Goal: Task Accomplishment & Management: Manage account settings

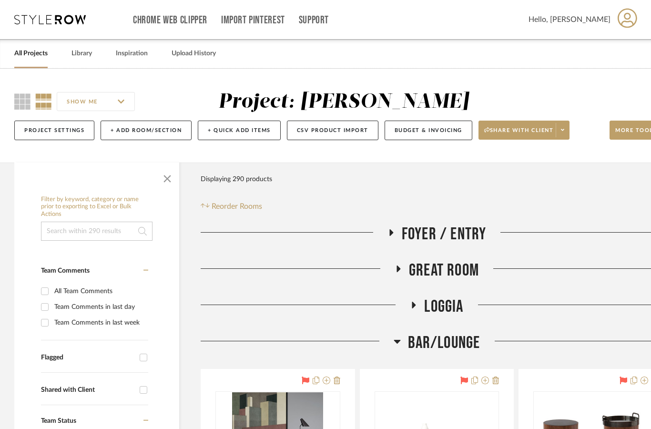
click at [161, 173] on span "button" at bounding box center [167, 176] width 23 height 23
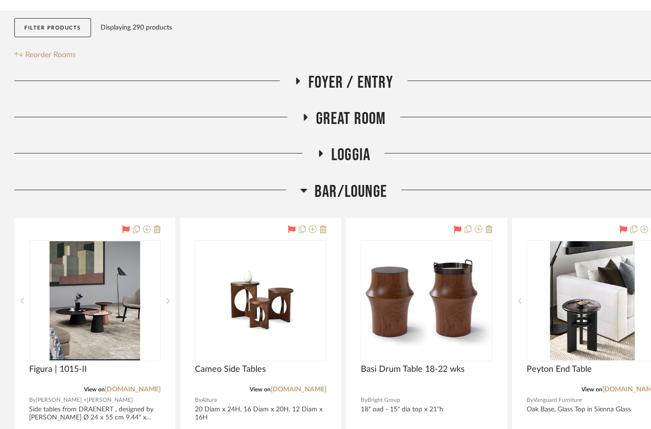
scroll to position [154, 0]
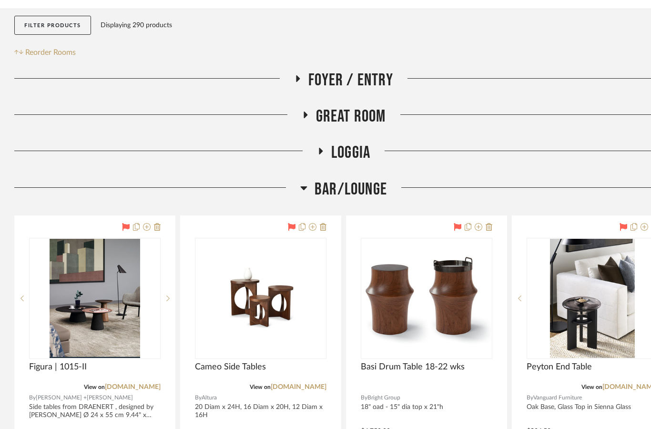
click at [306, 189] on icon at bounding box center [303, 187] width 7 height 11
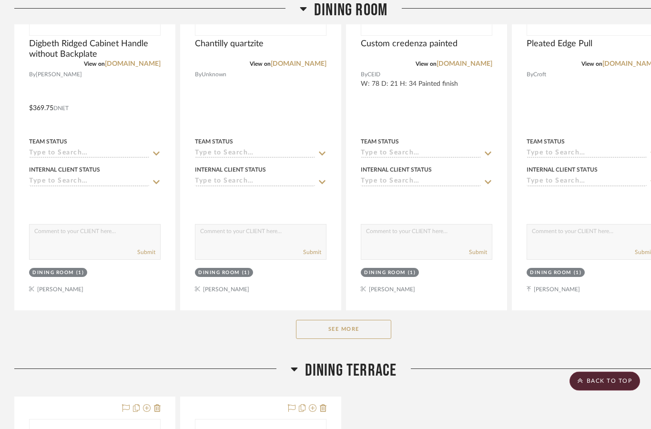
scroll to position [560, 0]
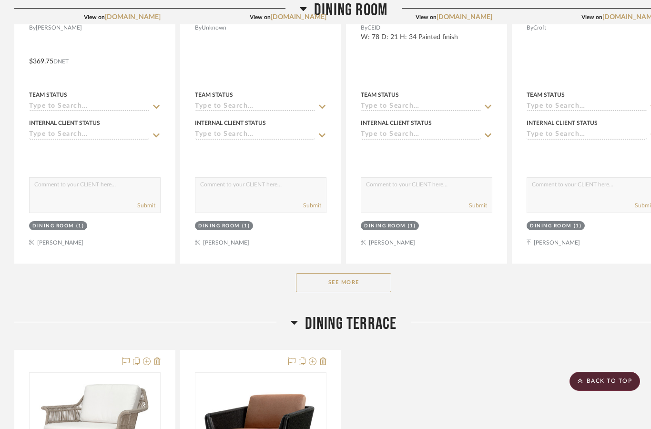
click at [346, 285] on button "See More" at bounding box center [343, 282] width 95 height 19
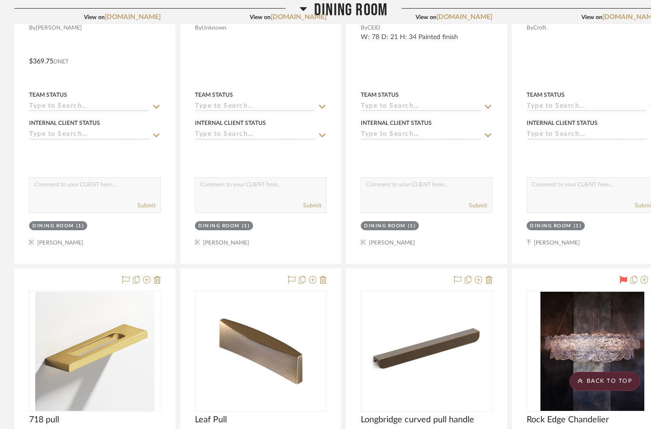
click at [0, 0] on img at bounding box center [0, 0] width 0 height 0
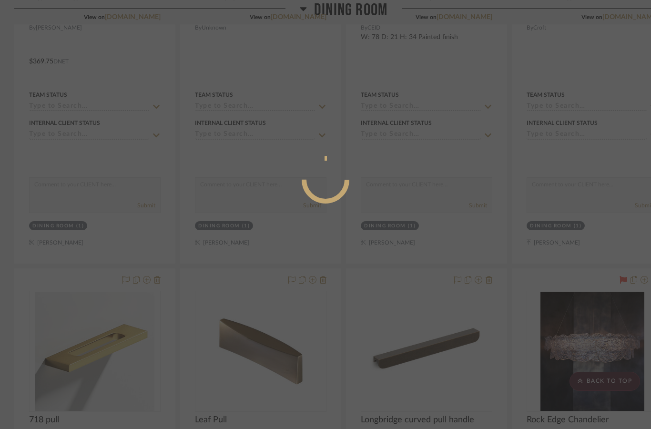
scroll to position [0, 0]
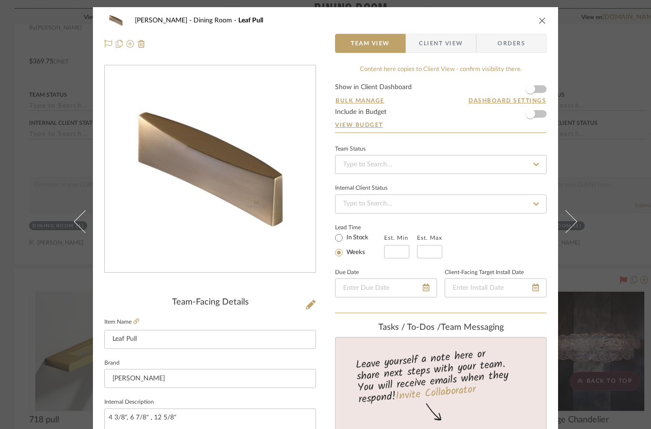
click at [131, 323] on label "Item Name" at bounding box center [121, 322] width 35 height 8
click at [136, 318] on icon at bounding box center [136, 321] width 6 height 6
click at [543, 20] on icon "close" at bounding box center [542, 21] width 8 height 8
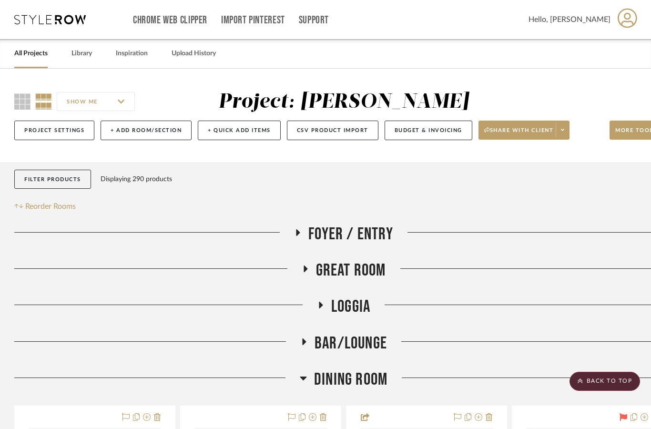
scroll to position [560, 0]
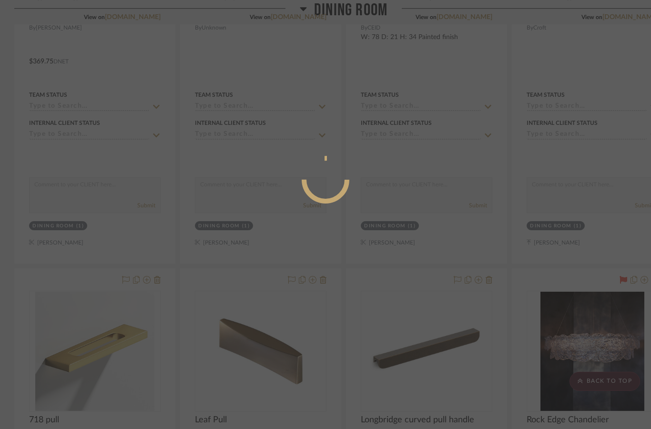
scroll to position [0, 0]
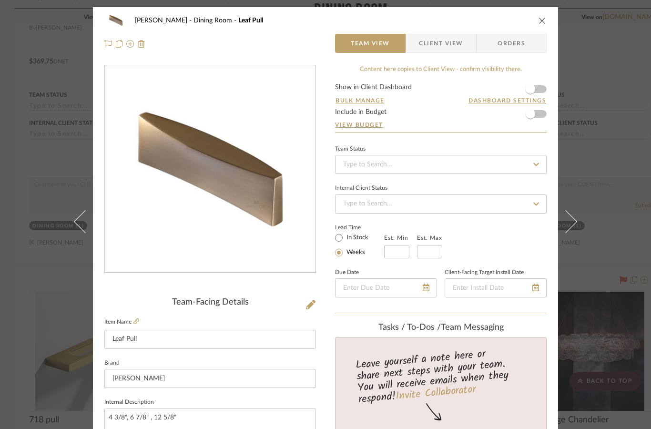
click at [538, 23] on icon "close" at bounding box center [542, 21] width 8 height 8
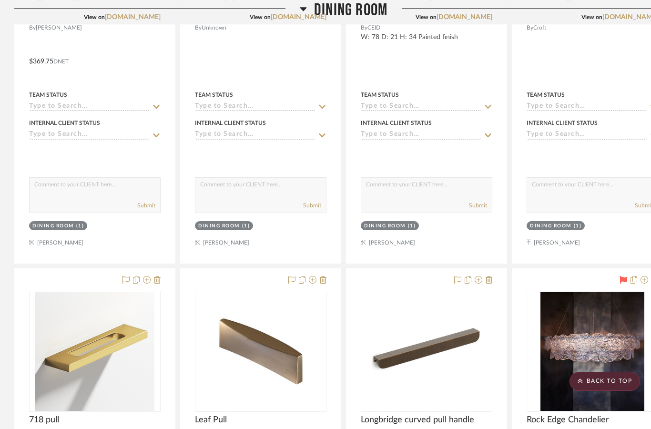
scroll to position [560, 0]
click at [323, 281] on icon at bounding box center [323, 280] width 7 height 8
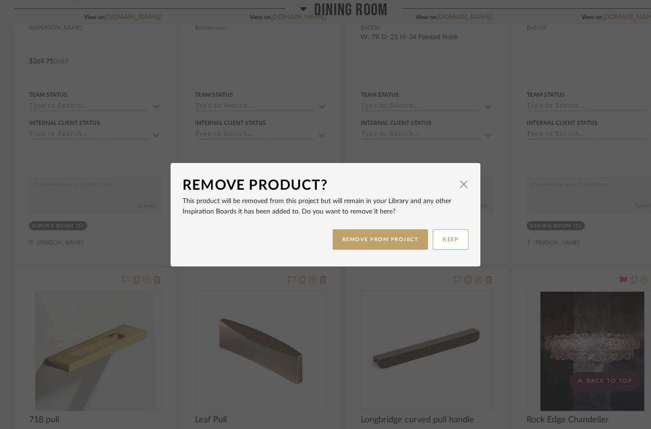
scroll to position [0, 0]
click at [378, 242] on button "REMOVE FROM PROJECT" at bounding box center [380, 239] width 96 height 20
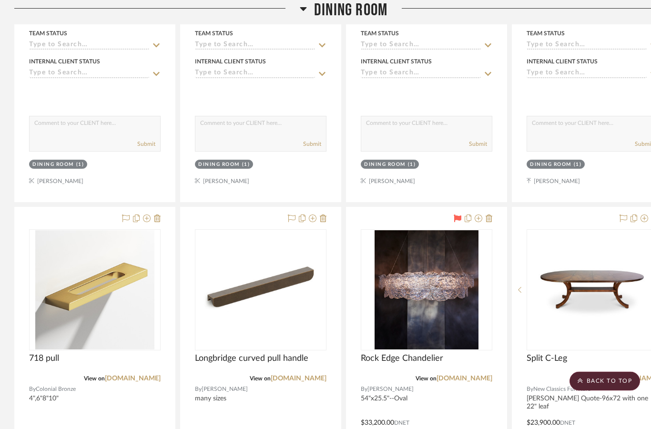
scroll to position [621, 0]
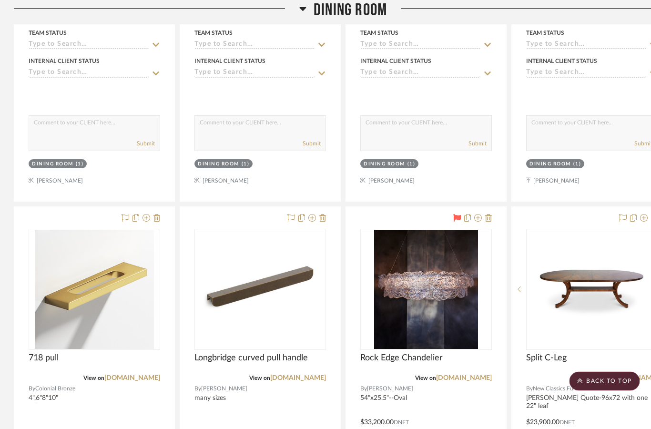
click at [324, 218] on icon at bounding box center [323, 218] width 7 height 8
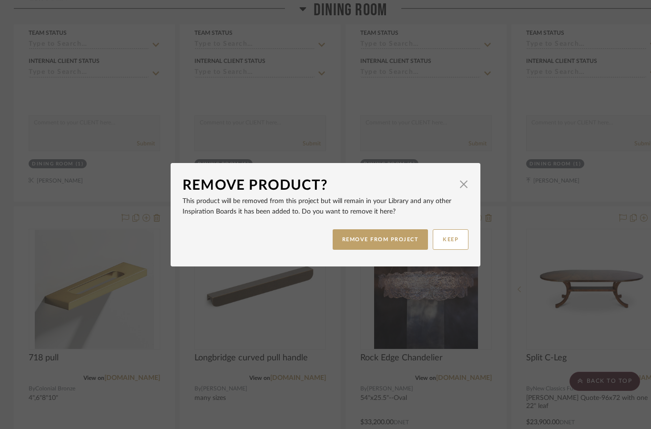
click at [369, 240] on button "REMOVE FROM PROJECT" at bounding box center [380, 239] width 96 height 20
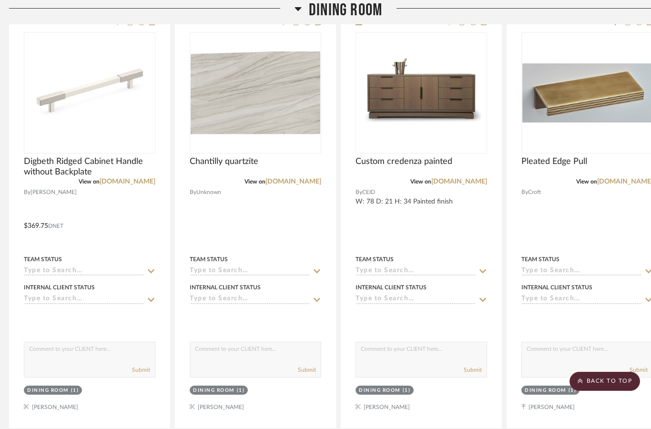
scroll to position [407, 5]
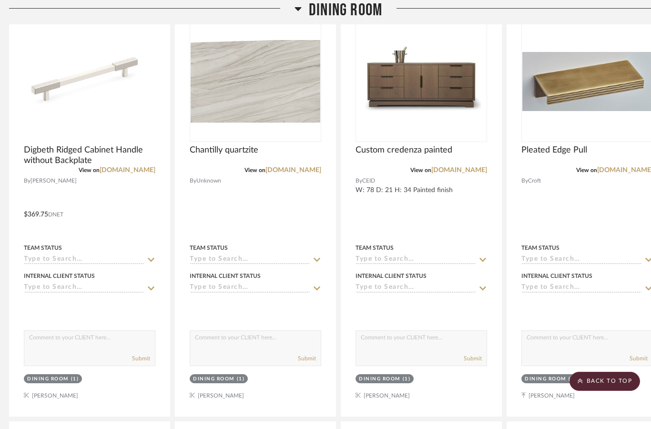
click at [0, 0] on img at bounding box center [0, 0] width 0 height 0
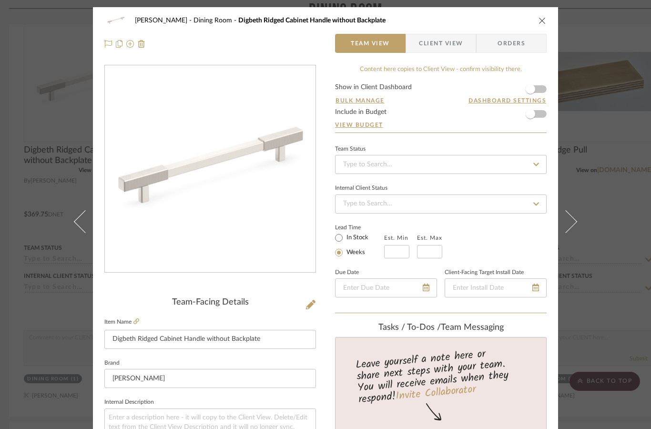
click at [138, 318] on icon at bounding box center [136, 321] width 6 height 6
click at [307, 307] on icon at bounding box center [311, 305] width 10 height 10
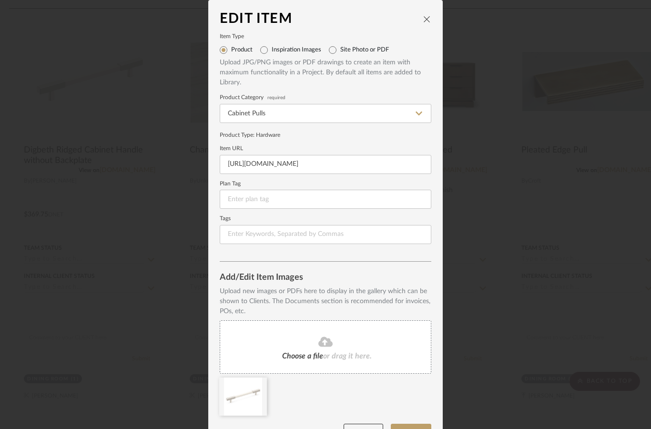
click at [329, 344] on icon at bounding box center [325, 341] width 14 height 11
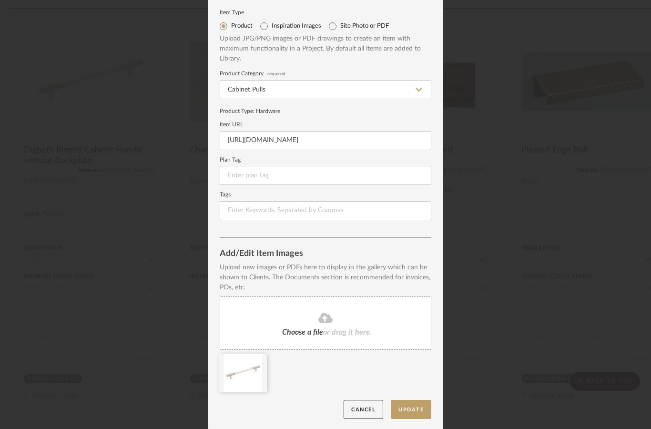
scroll to position [23, 0]
click at [331, 333] on span "or drag it here." at bounding box center [347, 333] width 49 height 8
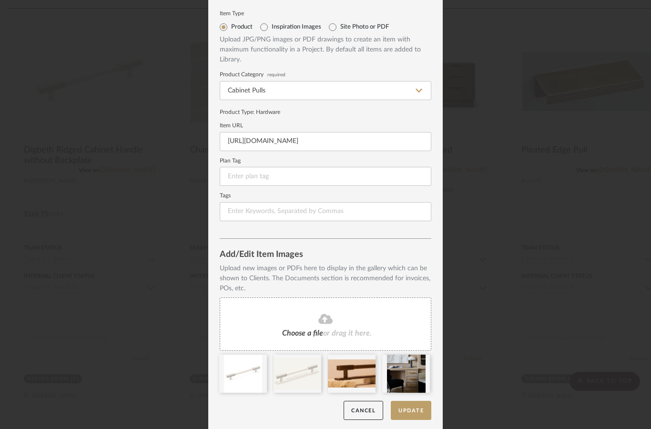
click at [240, 403] on div "Cancel Update" at bounding box center [325, 411] width 211 height 20
click at [279, 404] on div "Cancel Update" at bounding box center [325, 411] width 211 height 20
click at [319, 206] on input at bounding box center [325, 211] width 211 height 19
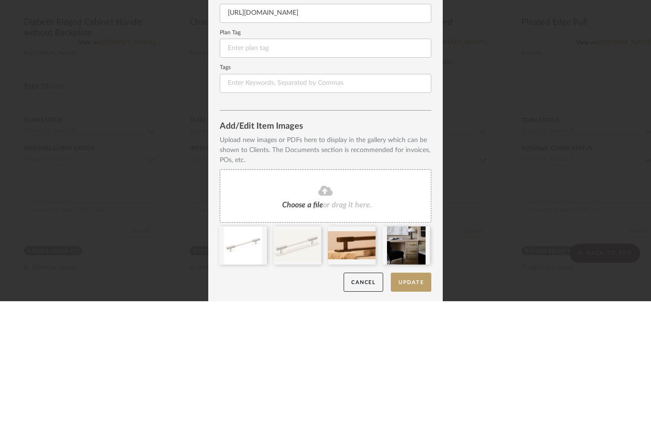
click at [576, 112] on div "Edit Item Item Type Product Inspiration Images Site Photo or PDF Upload JPG/PNG…" at bounding box center [325, 214] width 651 height 429
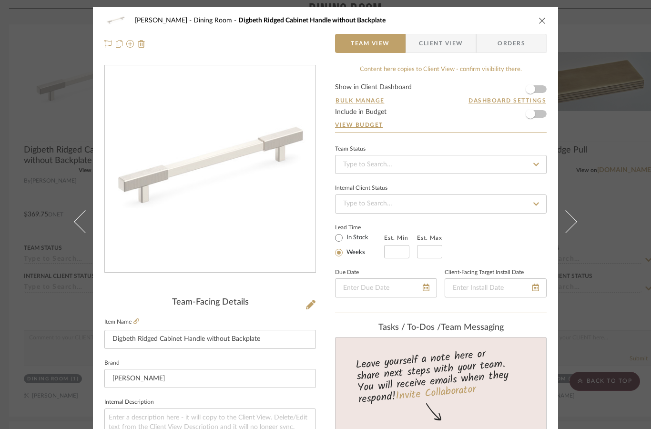
click at [314, 301] on icon at bounding box center [311, 305] width 10 height 10
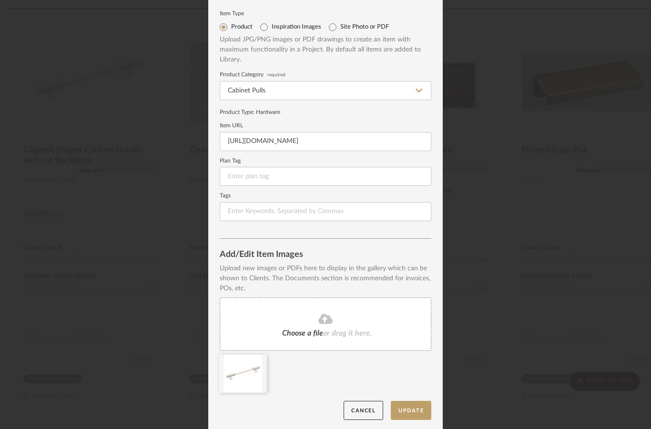
click at [333, 322] on div "Choose a file or drag it here." at bounding box center [325, 323] width 211 height 53
click at [321, 322] on div "Choose a file or drag it here." at bounding box center [325, 323] width 211 height 53
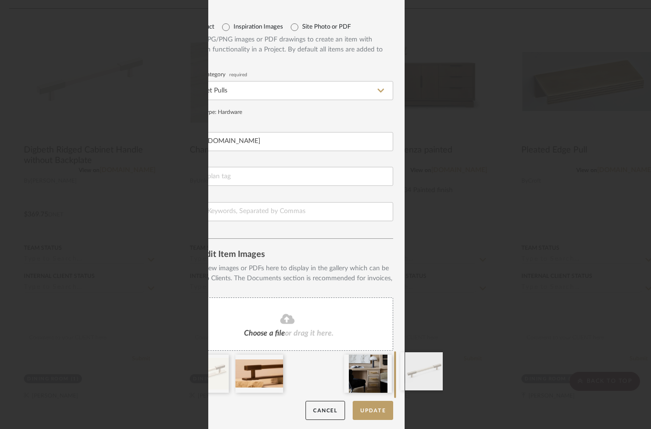
scroll to position [0, 0]
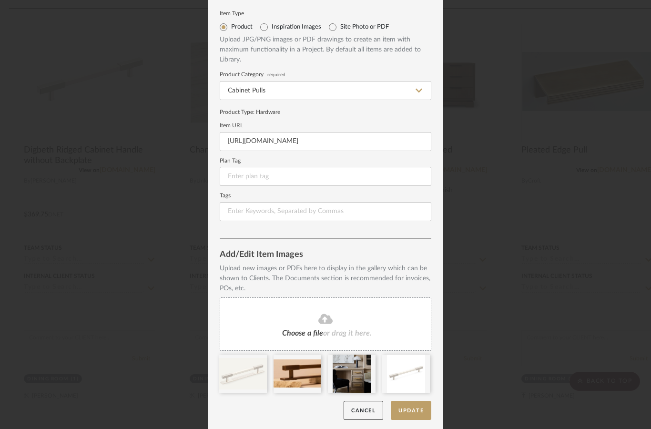
click at [410, 405] on button "Update" at bounding box center [411, 411] width 40 height 20
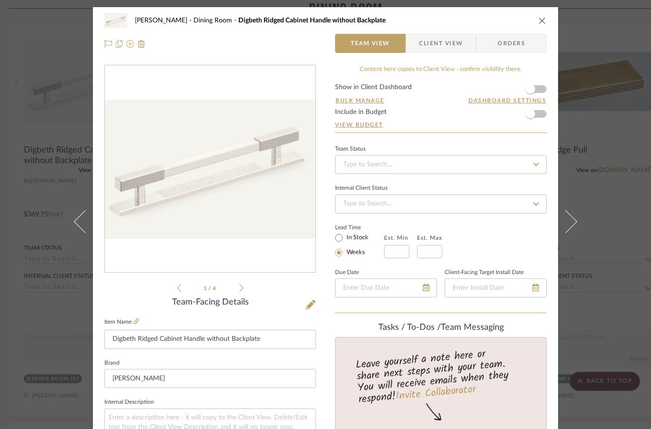
click at [457, 42] on span "Client View" at bounding box center [441, 43] width 44 height 19
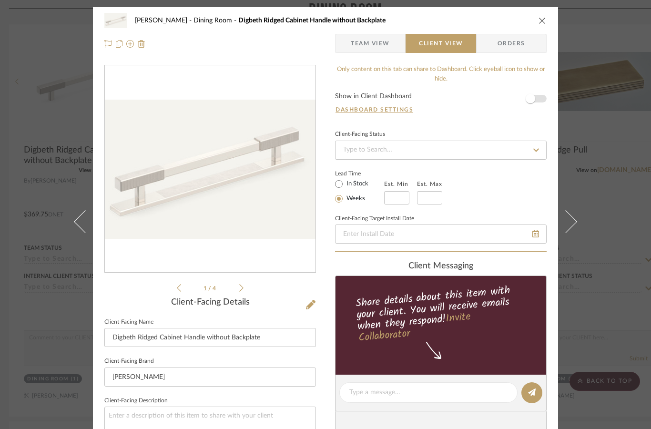
click at [540, 97] on span "button" at bounding box center [530, 98] width 21 height 21
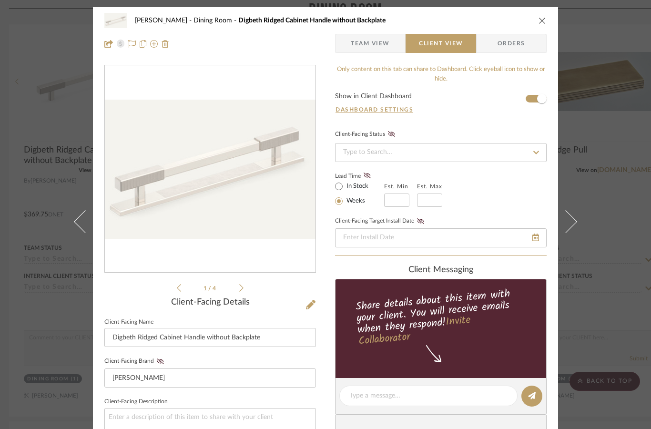
click at [375, 44] on span "Team View" at bounding box center [370, 43] width 39 height 19
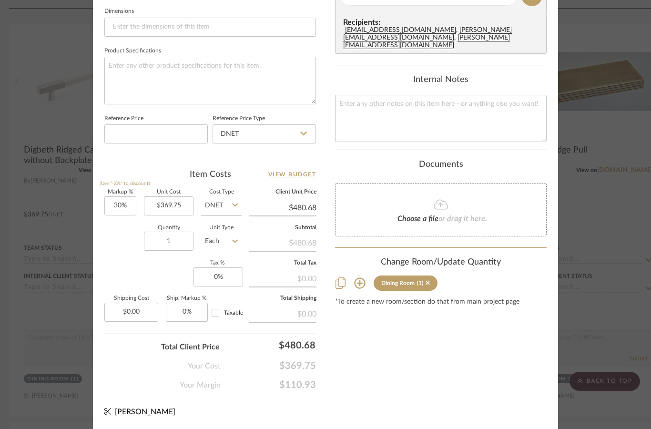
scroll to position [458, 0]
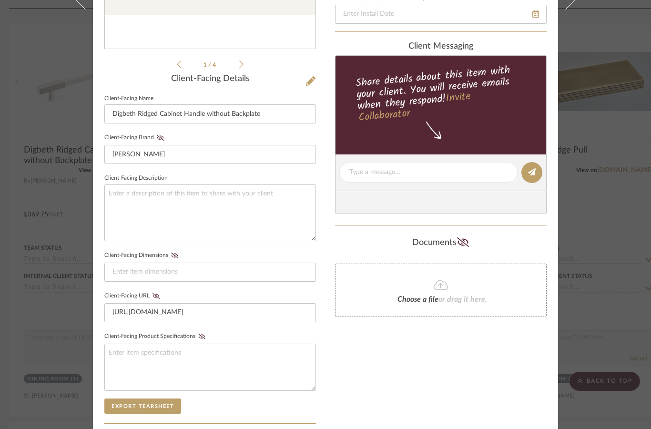
scroll to position [225, 0]
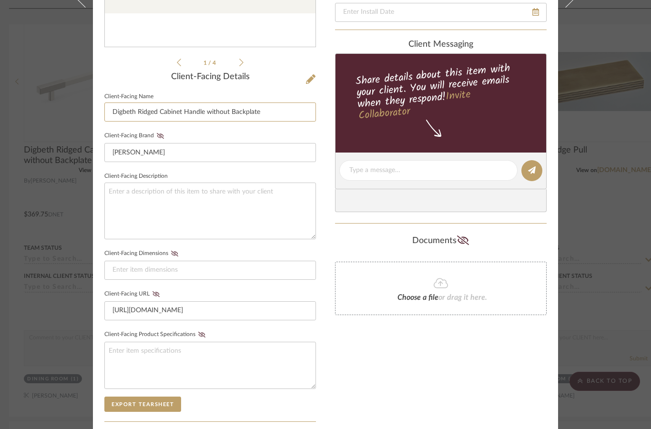
click at [132, 108] on input "Digbeth Ridged Cabinet Handle without Backplate" at bounding box center [209, 111] width 211 height 19
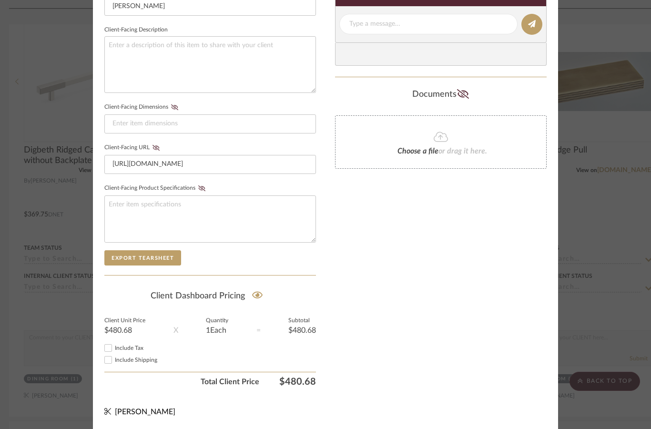
scroll to position [371, 0]
click at [518, 90] on div "Documents" at bounding box center [440, 94] width 211 height 15
type input "Ridged Cabinet Handle without Backplate"
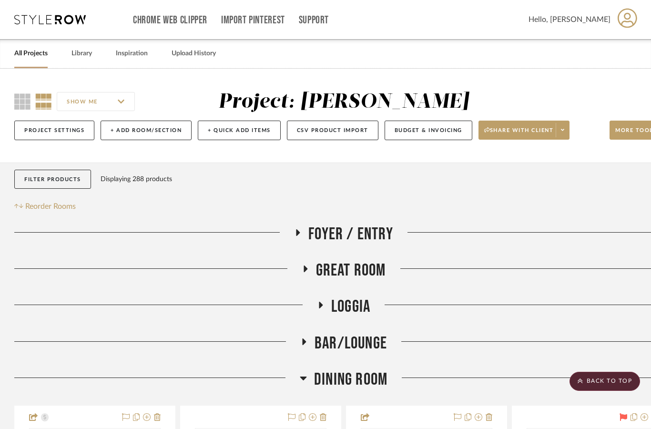
scroll to position [407, 5]
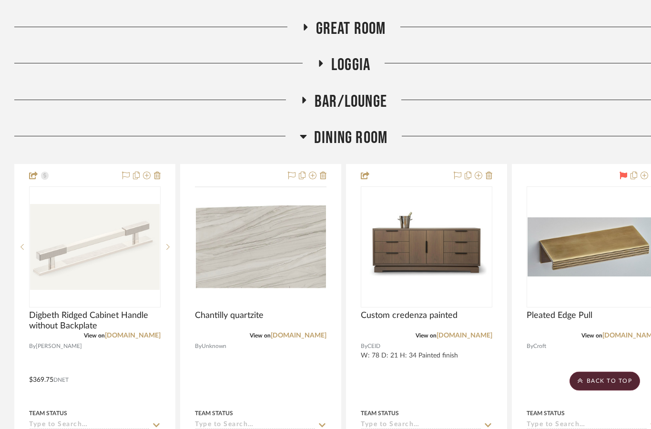
scroll to position [241, 0]
click at [0, 0] on img at bounding box center [0, 0] width 0 height 0
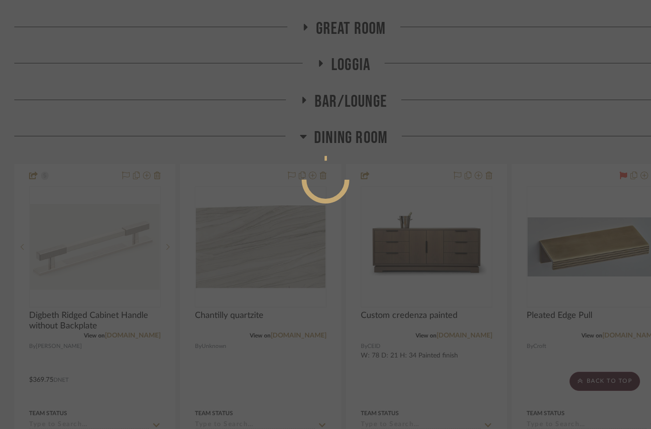
scroll to position [0, 0]
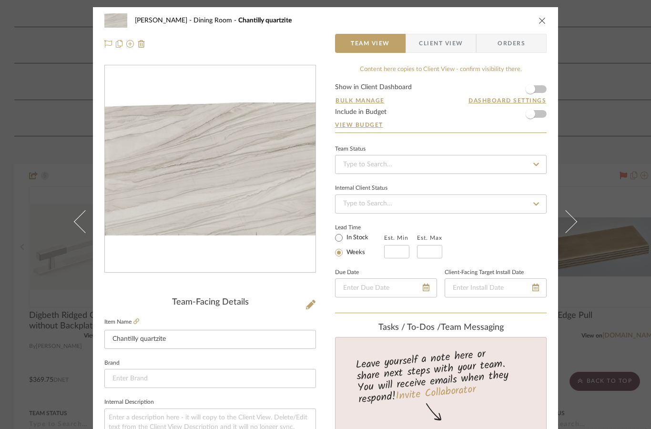
click at [444, 41] on span "Client View" at bounding box center [441, 43] width 44 height 19
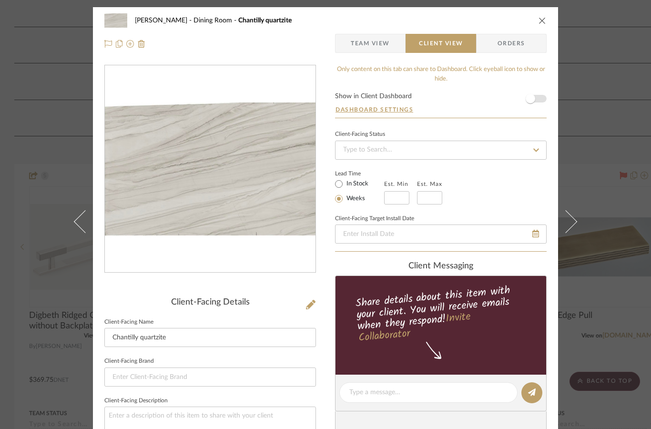
click at [540, 93] on span "button" at bounding box center [530, 98] width 21 height 21
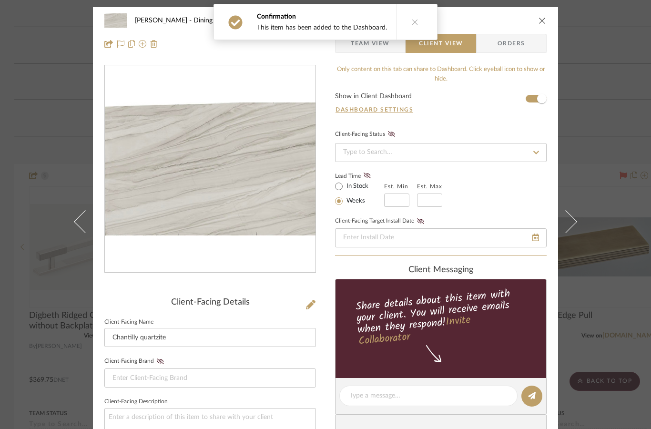
click at [541, 21] on icon "close" at bounding box center [542, 21] width 8 height 8
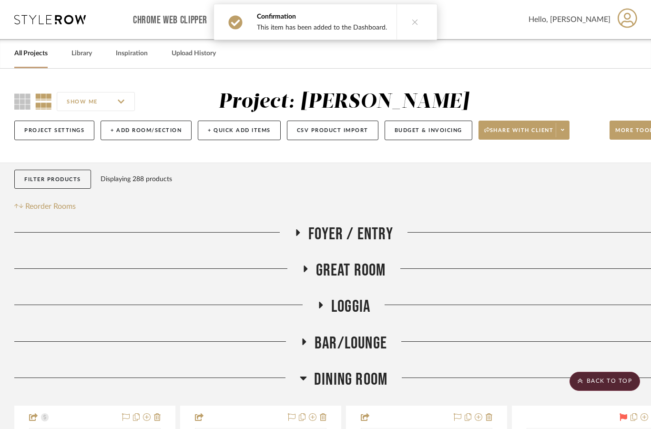
scroll to position [241, 0]
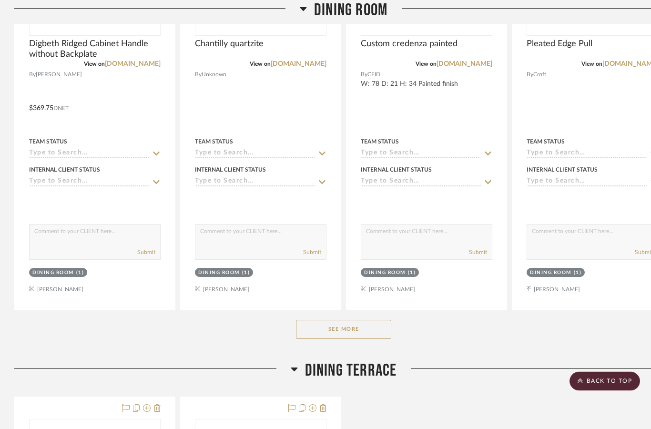
click at [352, 330] on button "See More" at bounding box center [343, 329] width 95 height 19
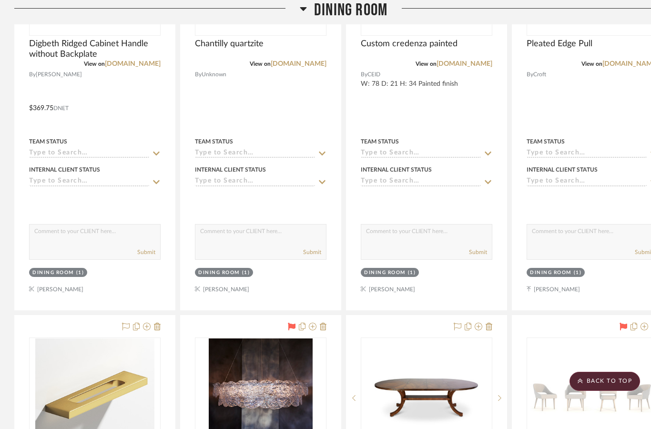
click at [157, 328] on icon at bounding box center [157, 326] width 7 height 8
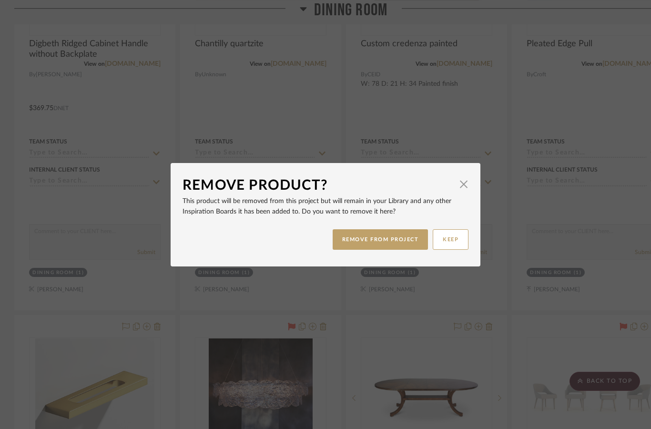
click at [377, 241] on button "REMOVE FROM PROJECT" at bounding box center [380, 239] width 96 height 20
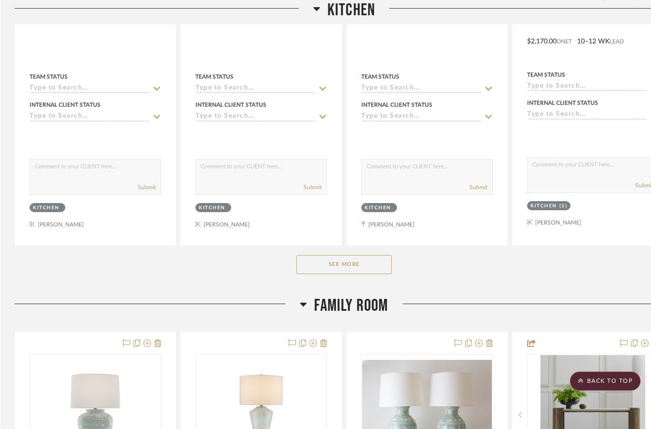
scroll to position [2490, 0]
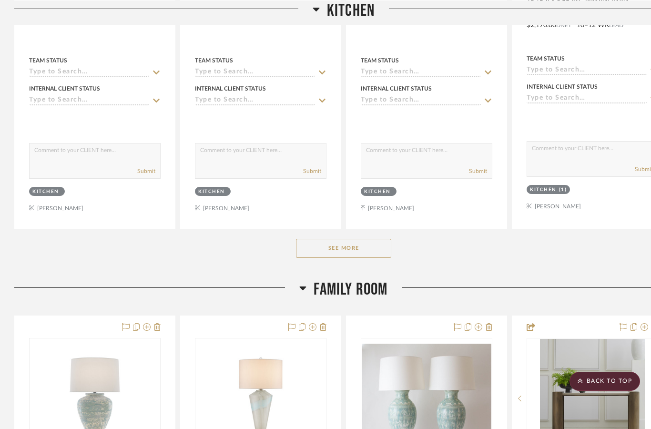
click at [376, 241] on button "See More" at bounding box center [343, 248] width 95 height 19
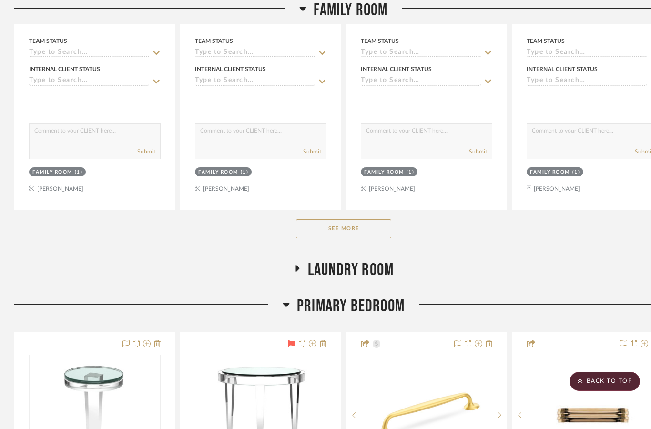
scroll to position [3440, 0]
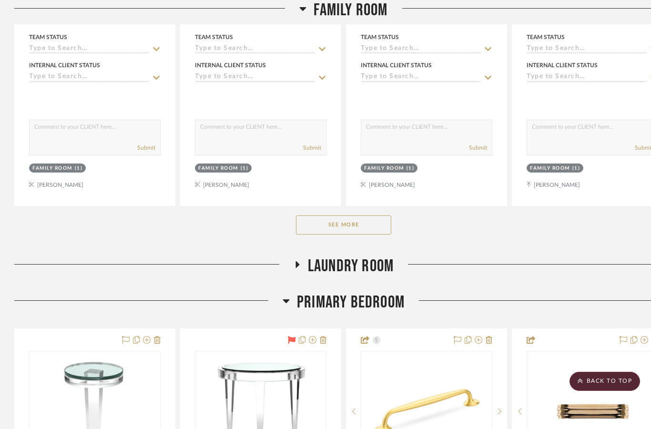
click at [367, 224] on button "See More" at bounding box center [343, 224] width 95 height 19
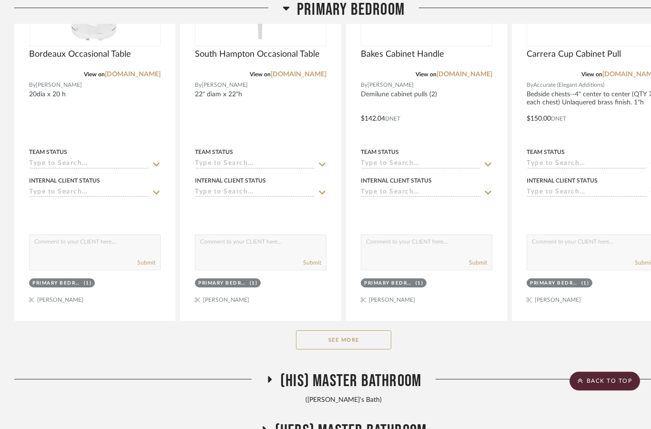
click at [365, 334] on button "See More" at bounding box center [343, 340] width 95 height 19
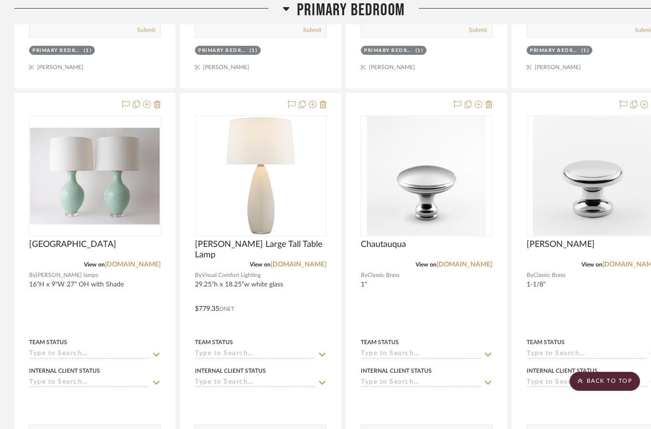
scroll to position [4942, 0]
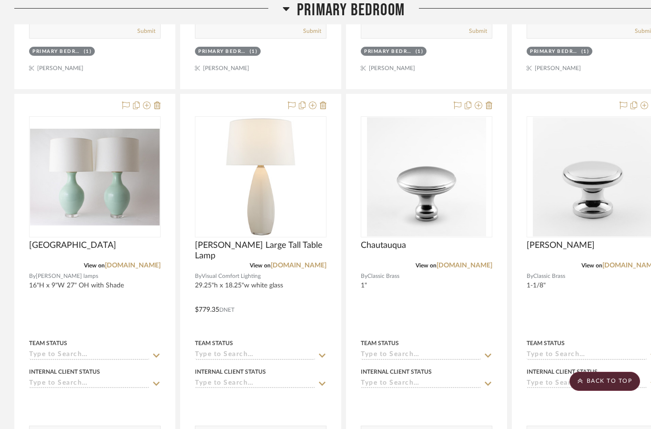
click at [492, 105] on div at bounding box center [426, 302] width 160 height 417
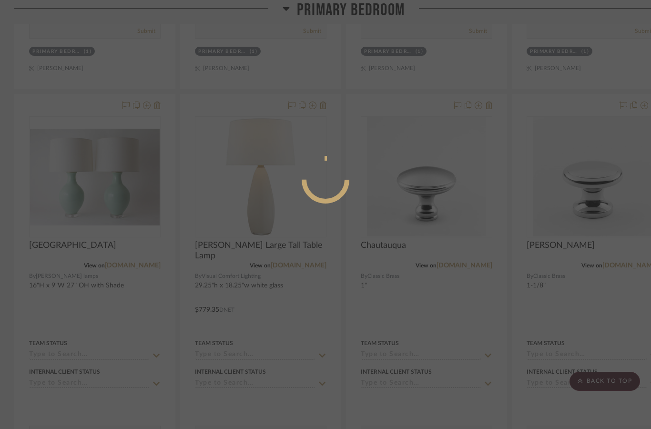
scroll to position [0, 0]
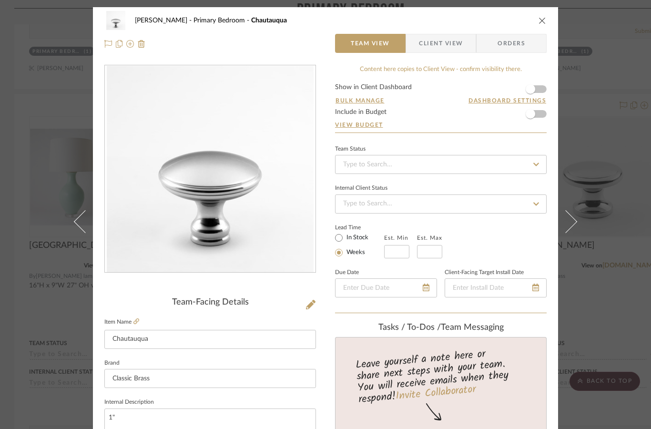
click at [544, 20] on icon "close" at bounding box center [542, 21] width 8 height 8
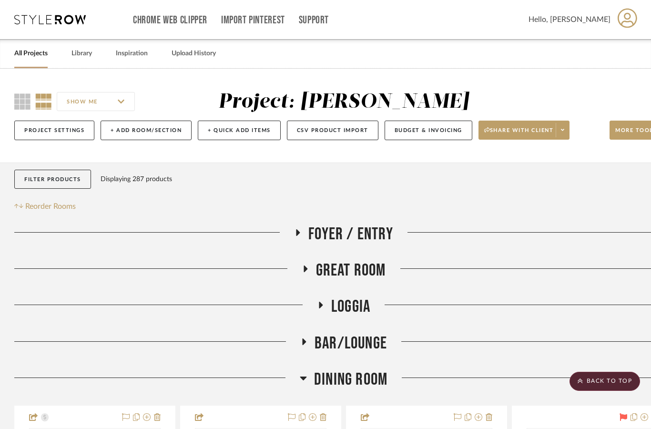
scroll to position [4942, 0]
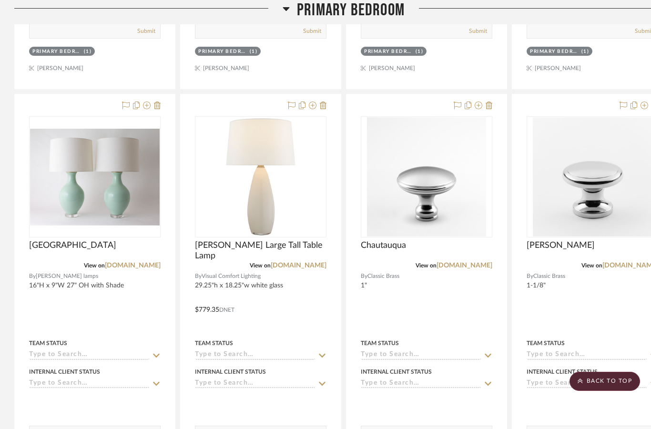
click at [496, 105] on div at bounding box center [426, 302] width 160 height 417
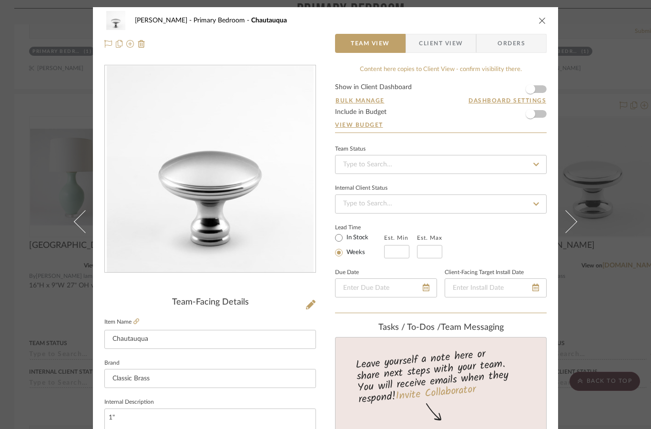
click at [145, 45] on img at bounding box center [142, 44] width 8 height 8
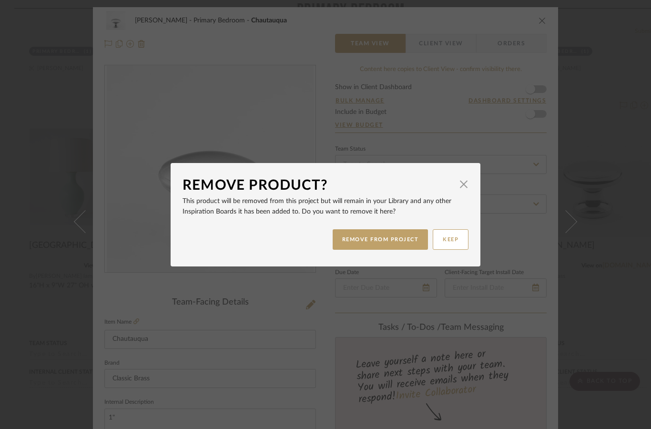
click at [382, 242] on button "REMOVE FROM PROJECT" at bounding box center [380, 239] width 96 height 20
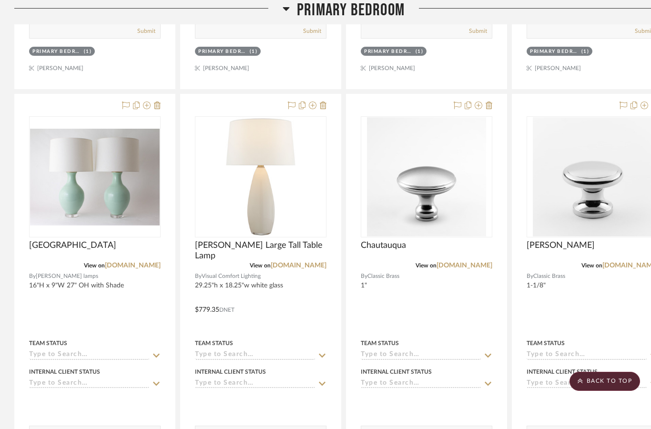
scroll to position [4942, 0]
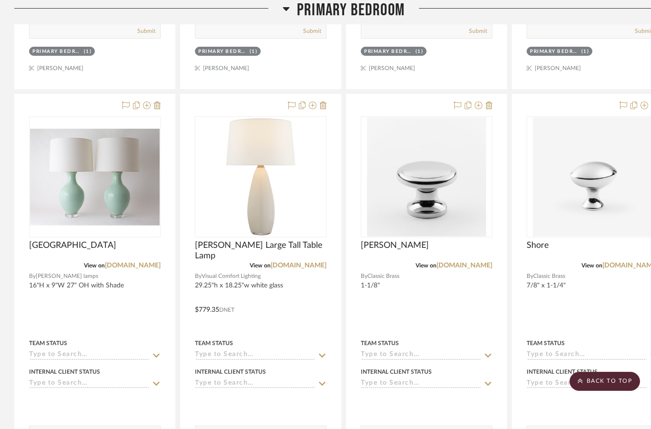
click at [488, 104] on icon at bounding box center [488, 105] width 7 height 8
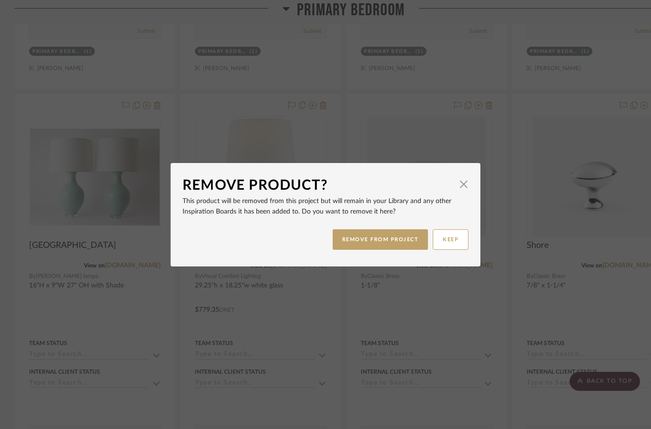
scroll to position [0, 0]
click at [365, 237] on button "REMOVE FROM PROJECT" at bounding box center [380, 239] width 96 height 20
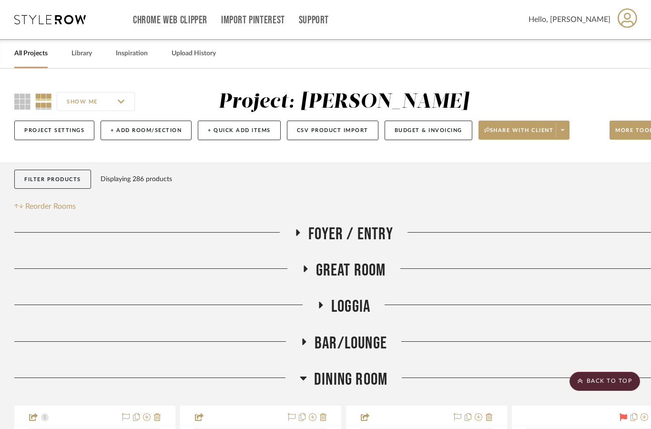
scroll to position [4942, 0]
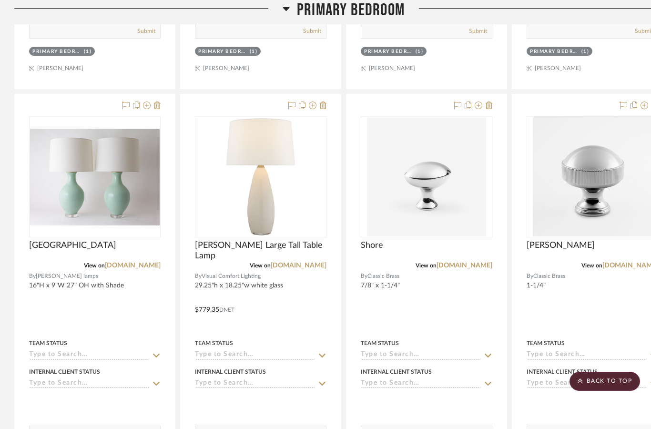
click at [494, 107] on div at bounding box center [426, 302] width 160 height 417
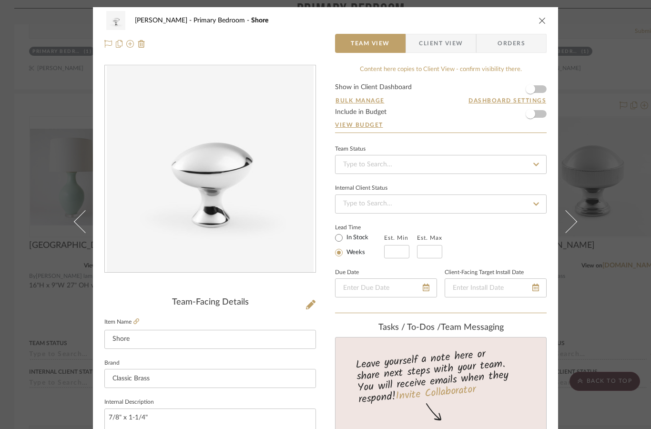
click at [144, 45] on img at bounding box center [142, 44] width 8 height 8
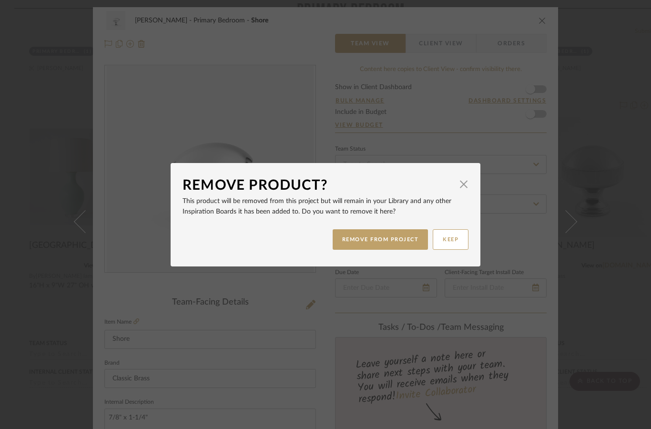
click at [387, 241] on button "REMOVE FROM PROJECT" at bounding box center [380, 239] width 96 height 20
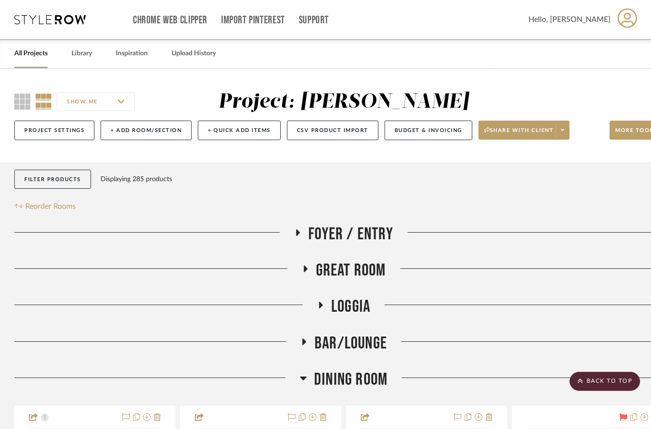
scroll to position [4942, 0]
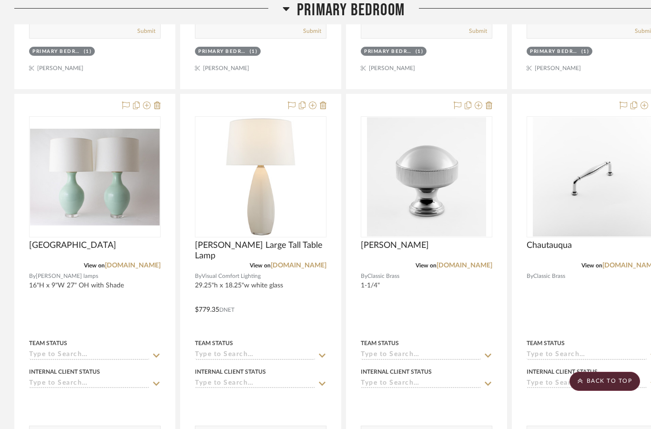
click at [496, 103] on div at bounding box center [426, 302] width 160 height 417
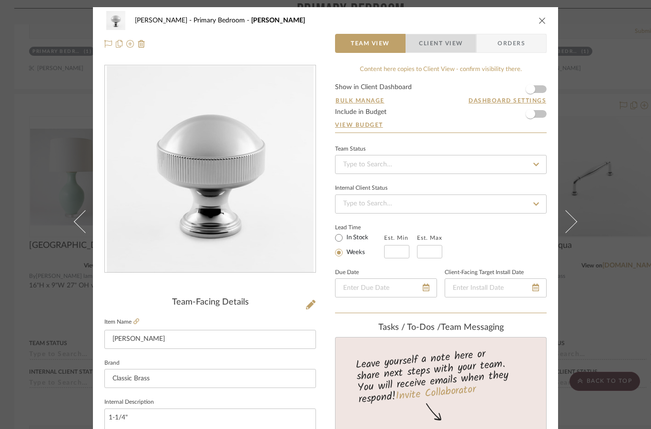
click at [451, 41] on span "Client View" at bounding box center [441, 43] width 44 height 19
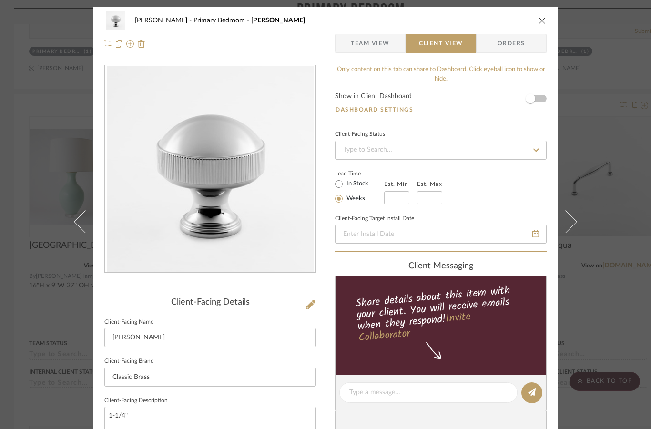
click at [542, 22] on icon "close" at bounding box center [542, 21] width 8 height 8
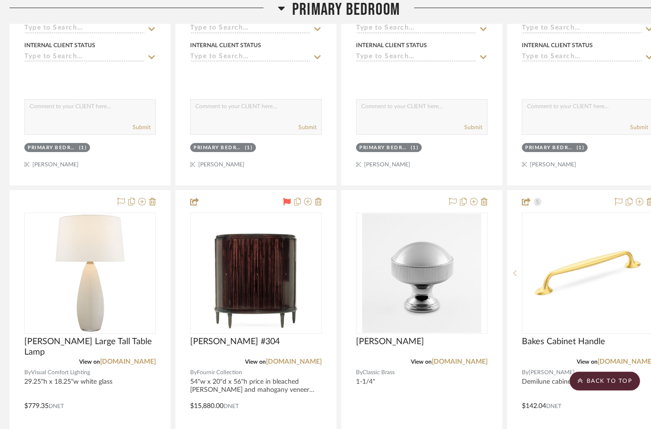
scroll to position [4845, 5]
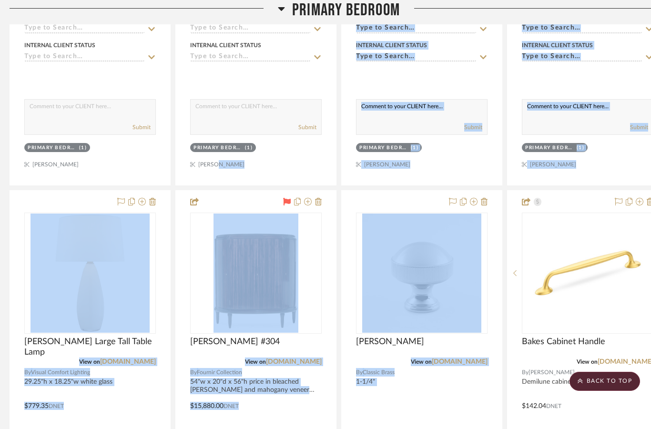
click at [0, 0] on img at bounding box center [0, 0] width 0 height 0
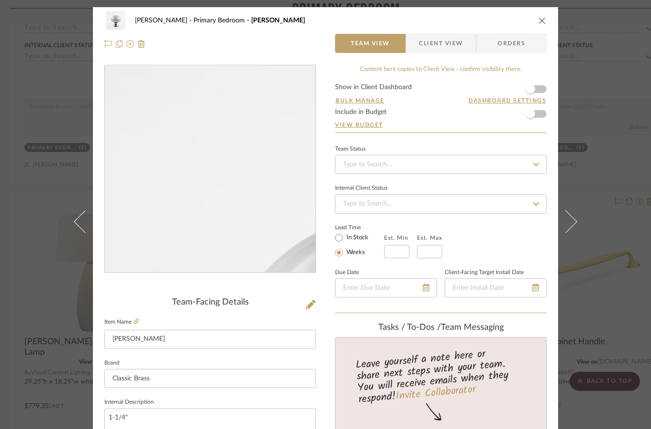
click at [542, 22] on icon "close" at bounding box center [542, 21] width 8 height 8
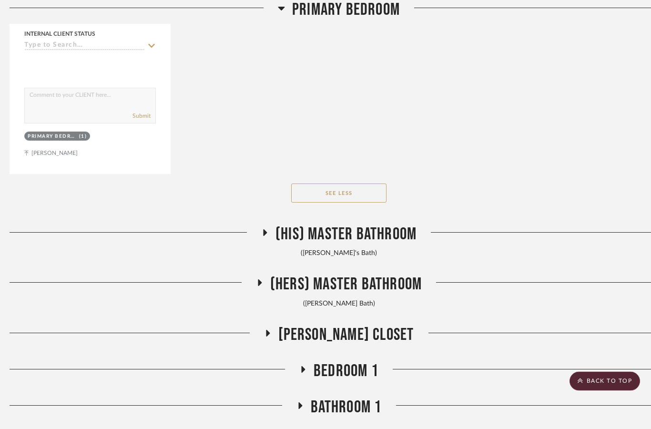
scroll to position [6550, 5]
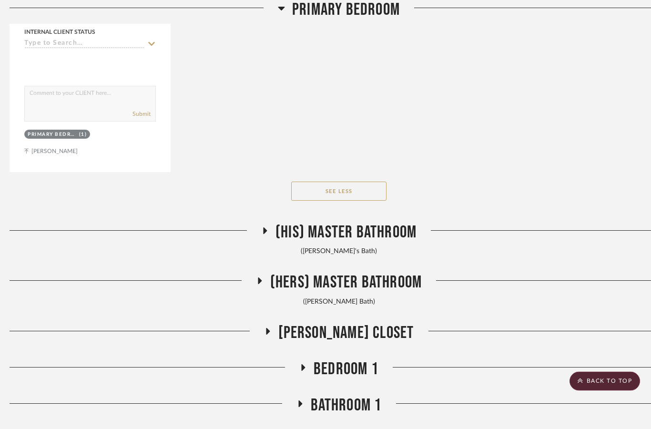
click at [338, 189] on button "See Less" at bounding box center [338, 191] width 95 height 19
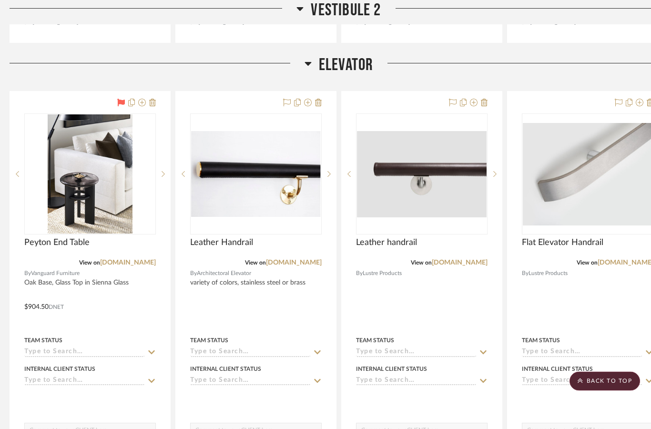
scroll to position [6773, 5]
click at [154, 104] on button at bounding box center [152, 102] width 7 height 11
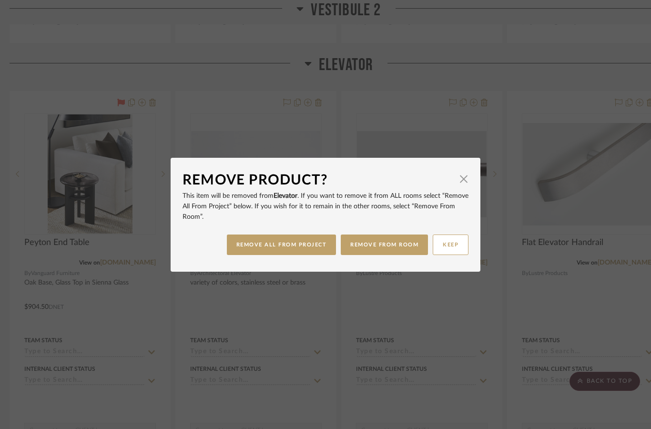
click at [373, 238] on button "REMOVE FROM ROOM" at bounding box center [384, 244] width 87 height 20
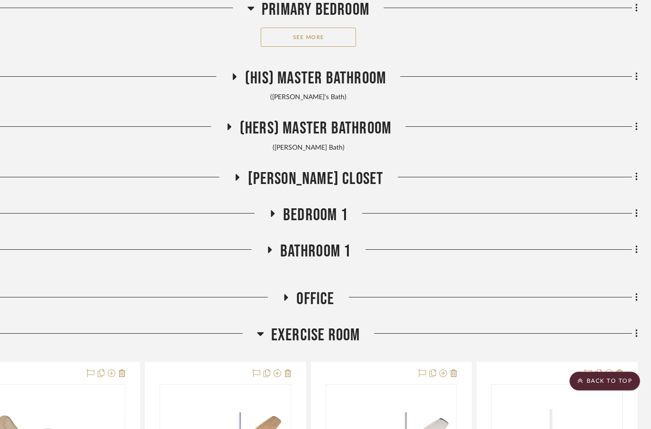
scroll to position [4588, 35]
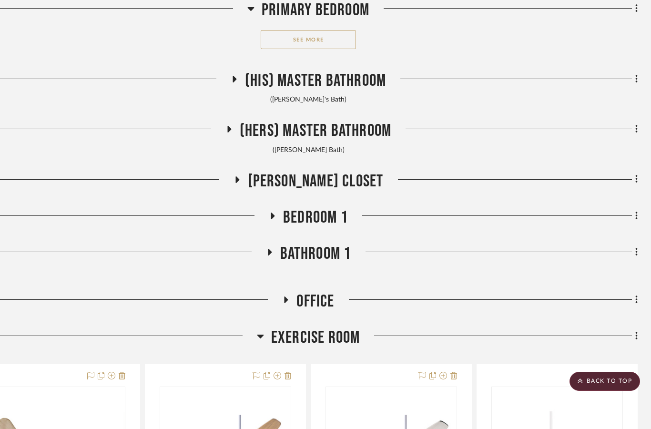
click at [268, 249] on icon at bounding box center [270, 252] width 4 height 7
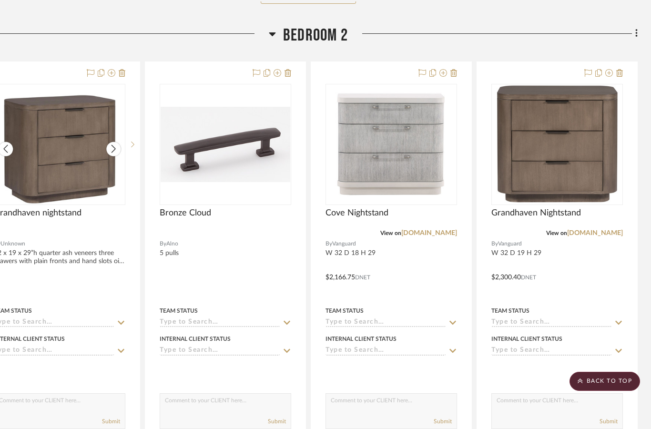
scroll to position [5861, 35]
click at [455, 75] on button at bounding box center [453, 73] width 7 height 11
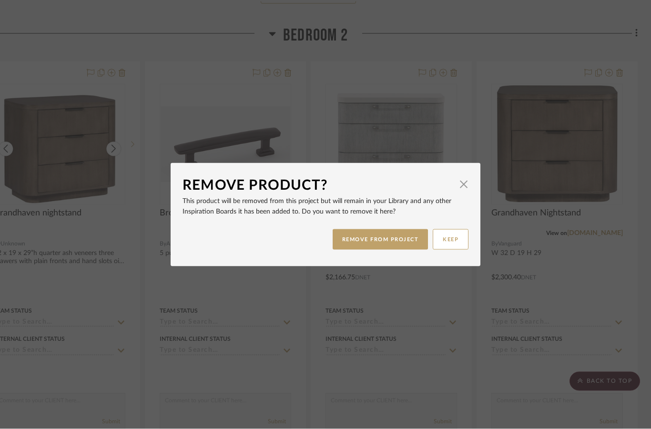
scroll to position [0, 0]
click at [389, 238] on button "REMOVE FROM PROJECT" at bounding box center [380, 239] width 96 height 20
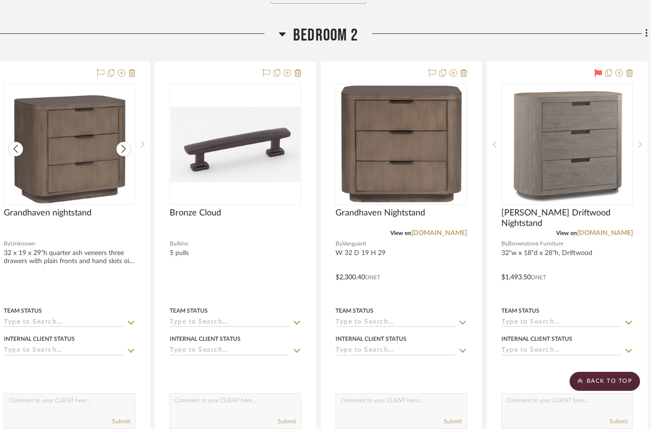
scroll to position [5862, 0]
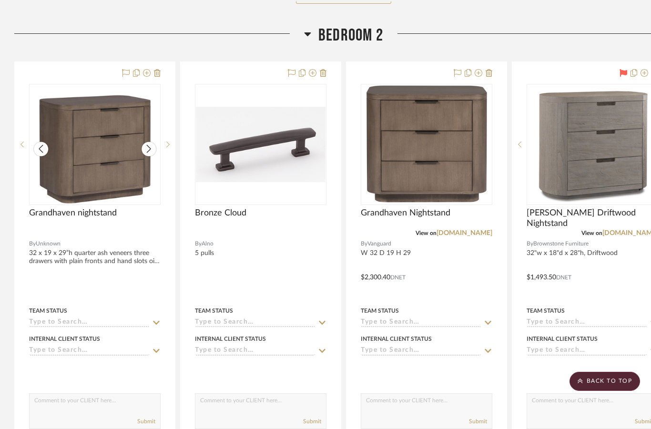
click at [159, 69] on icon at bounding box center [157, 73] width 7 height 8
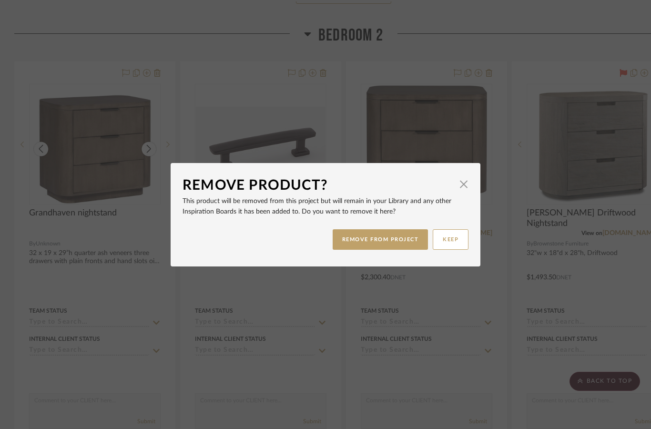
click at [378, 236] on button "REMOVE FROM PROJECT" at bounding box center [380, 239] width 96 height 20
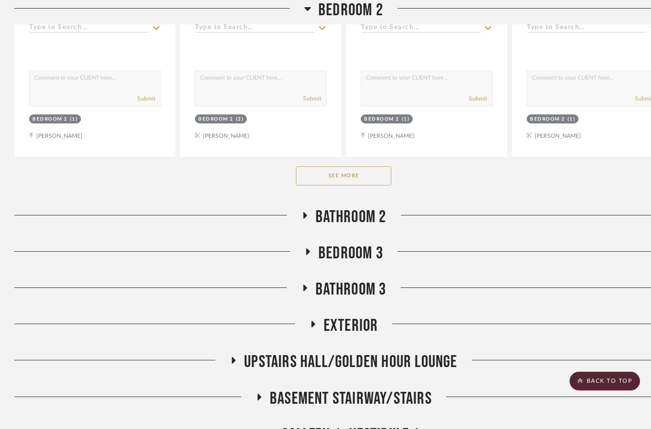
scroll to position [6184, 0]
click at [307, 211] on icon at bounding box center [304, 214] width 11 height 7
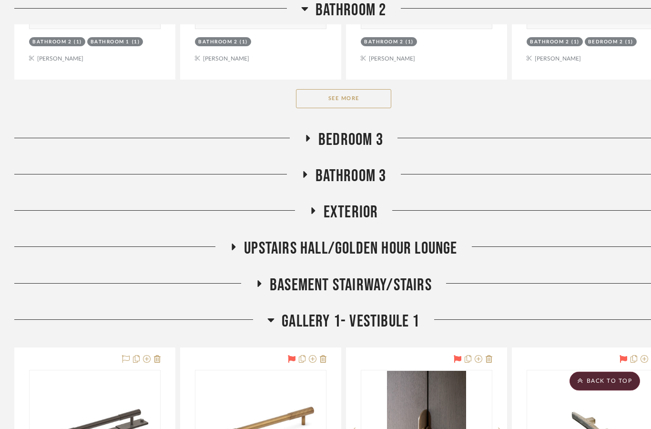
scroll to position [6765, 0]
click at [345, 99] on button "See More" at bounding box center [343, 98] width 95 height 19
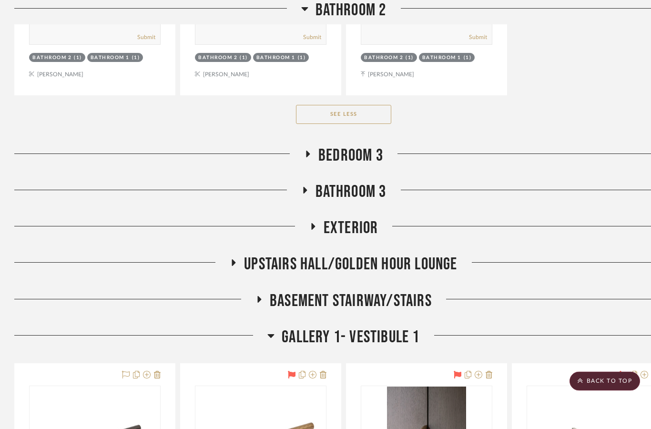
scroll to position [8460, 0]
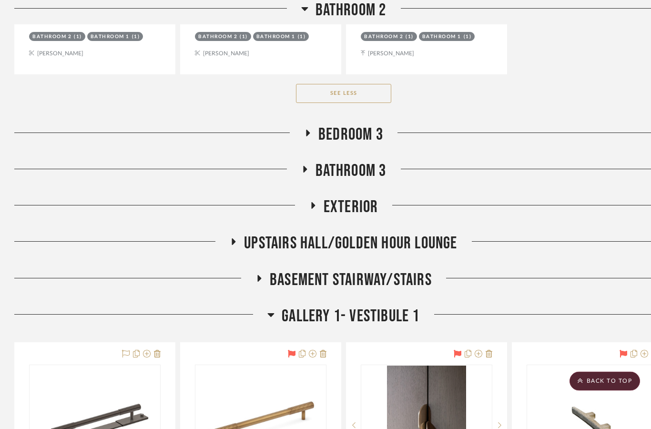
click at [304, 161] on h3 "Bathroom 3" at bounding box center [343, 171] width 85 height 20
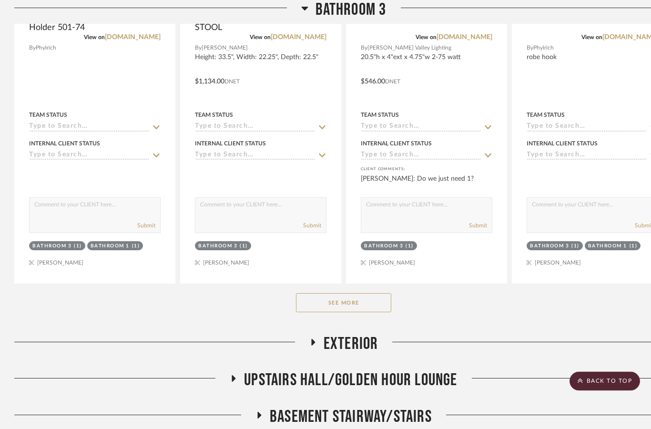
scroll to position [8796, 0]
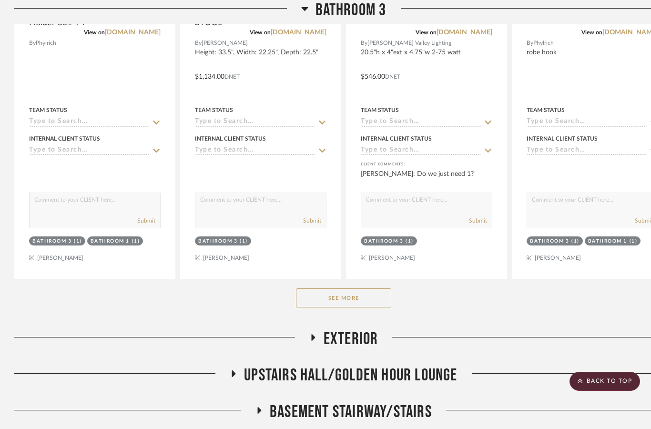
click at [369, 292] on button "See More" at bounding box center [343, 297] width 95 height 19
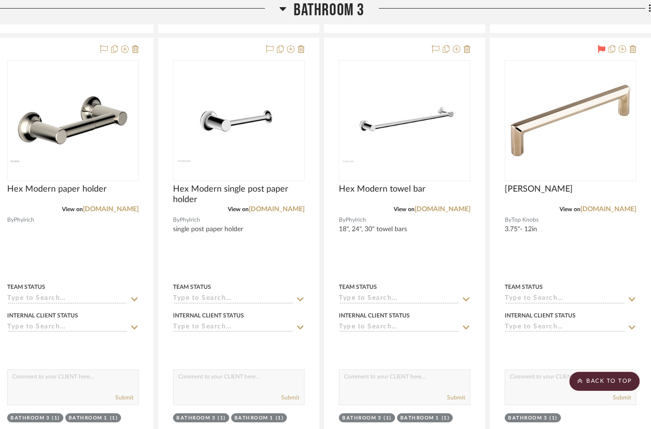
scroll to position [9042, 0]
